Goal: Task Accomplishment & Management: Manage account settings

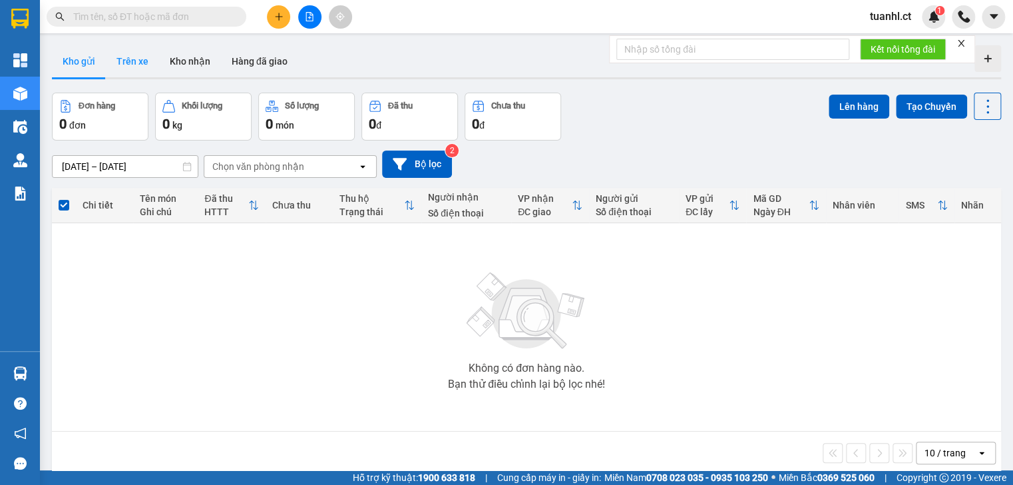
click at [138, 62] on button "Trên xe" at bounding box center [132, 61] width 53 height 32
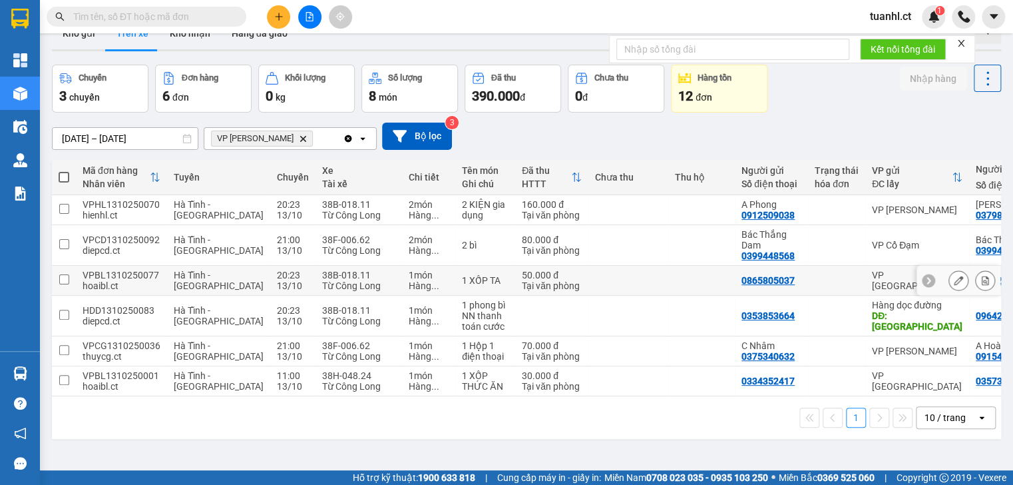
scroll to position [61, 0]
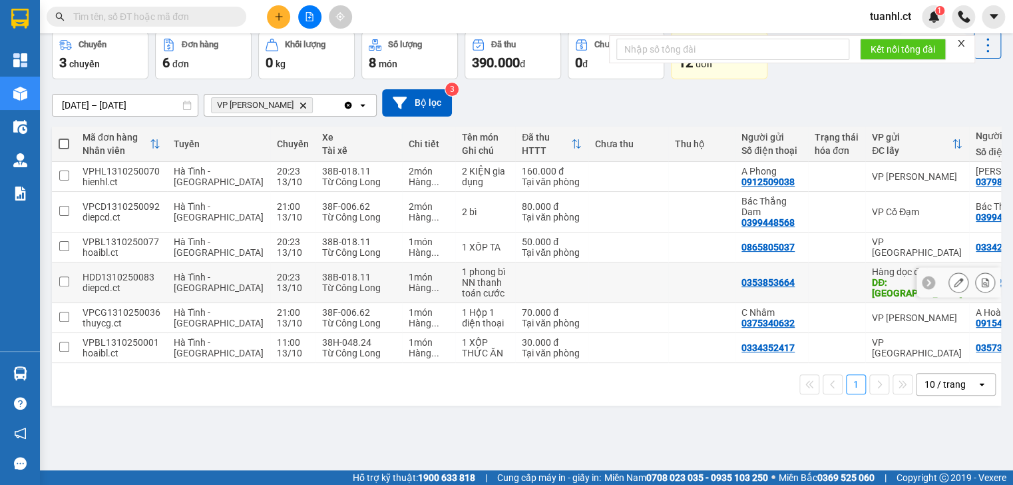
click at [937, 281] on div at bounding box center [959, 283] width 84 height 30
click at [954, 278] on icon at bounding box center [958, 282] width 9 height 9
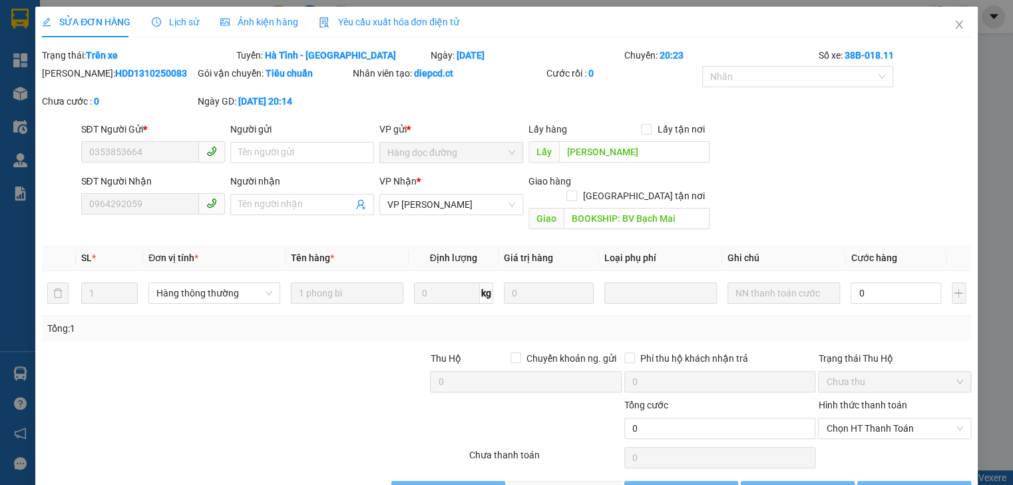
type input "0353853664"
type input "[PERSON_NAME]"
type input "0964292059"
type input "BOOKSHIP: BV Bạch Mai"
type input "0"
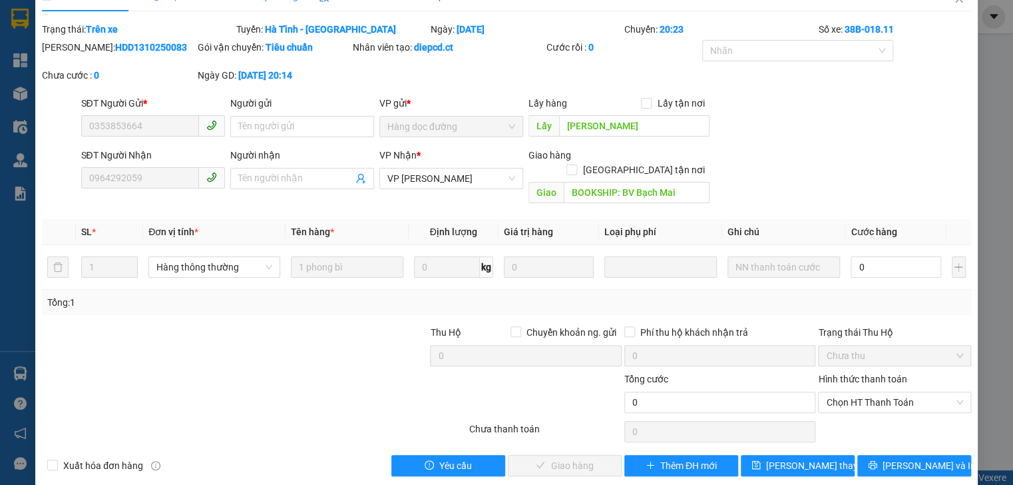
scroll to position [27, 0]
click at [895, 437] on div "Total Paid Fee 0 Total UnPaid Fee 0 Cash Collection Total Fee Trạng thái: Trên …" at bounding box center [506, 248] width 929 height 454
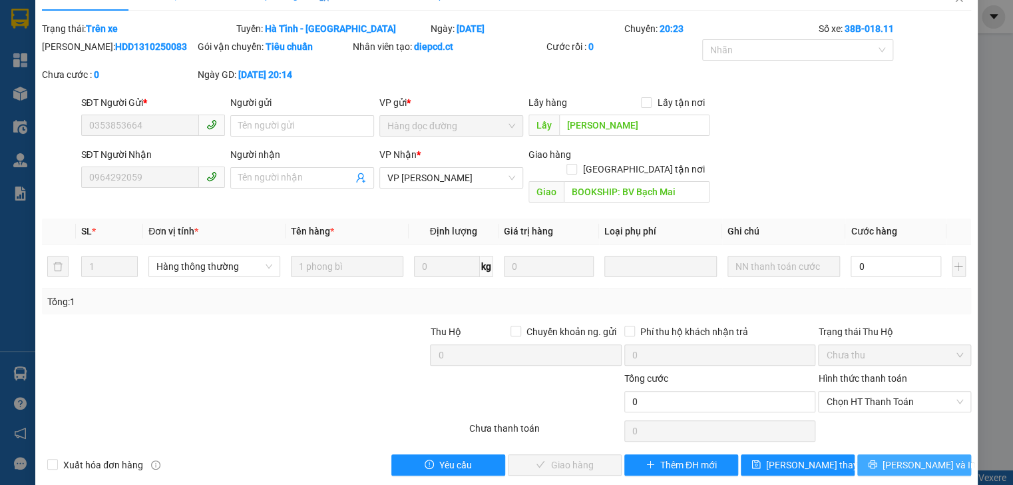
click at [900, 457] on span "[PERSON_NAME] và In" at bounding box center [929, 464] width 93 height 15
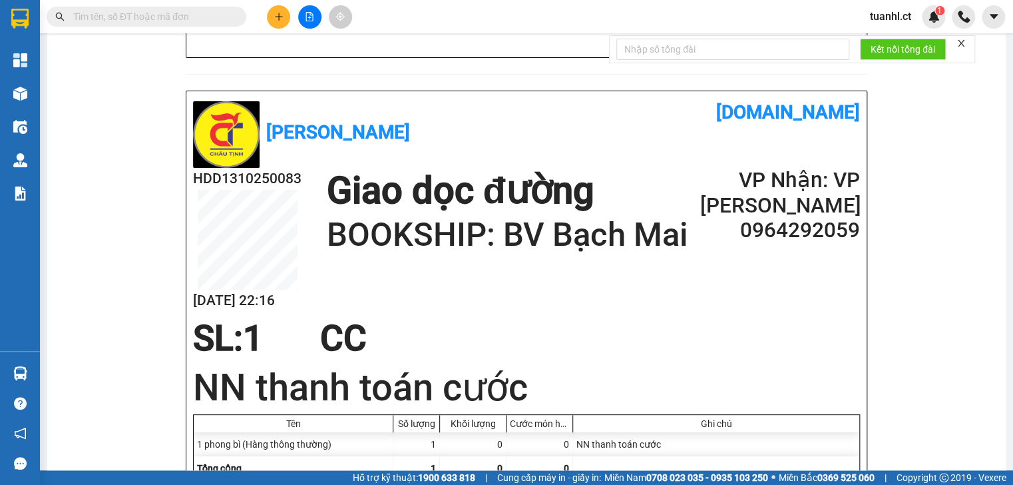
scroll to position [479, 0]
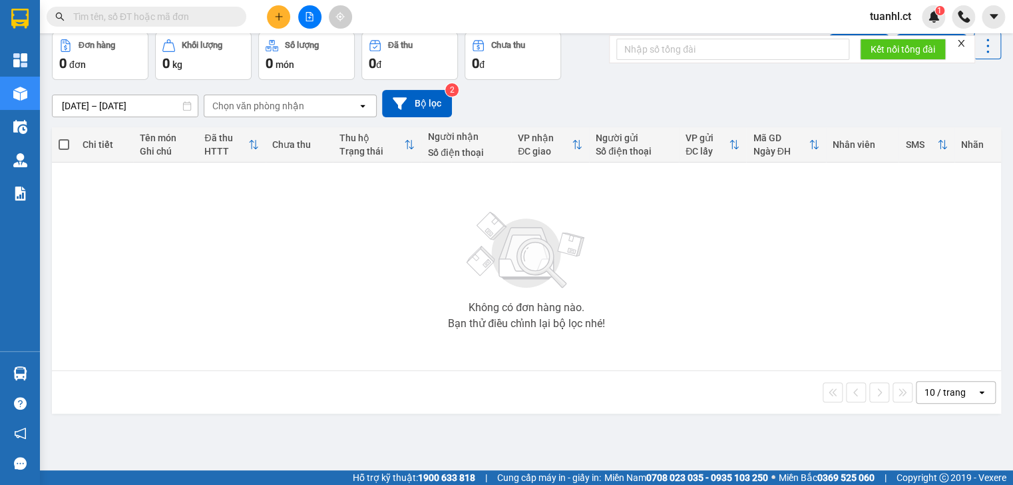
scroll to position [61, 0]
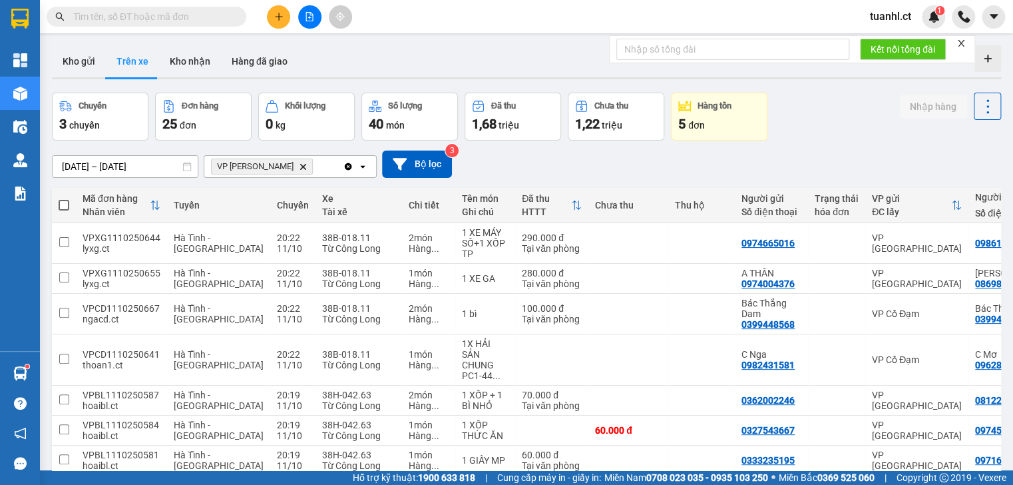
scroll to position [152, 0]
